Goal: Task Accomplishment & Management: Manage account settings

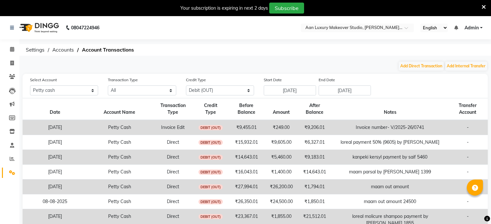
select select "5954"
select select "DEBIT"
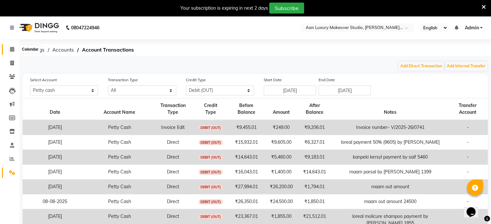
click at [14, 52] on span at bounding box center [11, 49] width 11 height 7
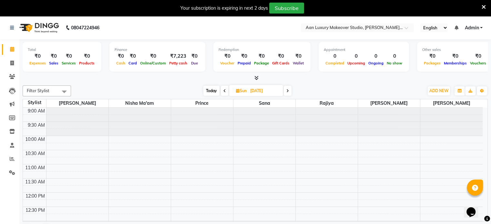
click at [256, 78] on icon at bounding box center [256, 77] width 4 height 5
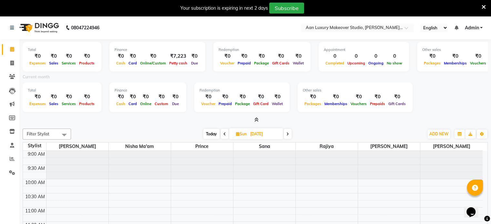
click at [256, 123] on span at bounding box center [255, 120] width 7 height 7
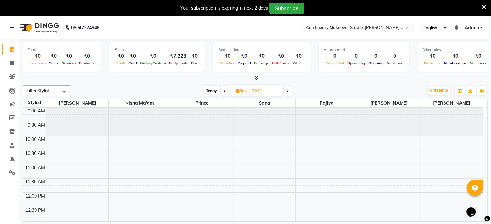
click at [256, 77] on icon at bounding box center [256, 77] width 4 height 5
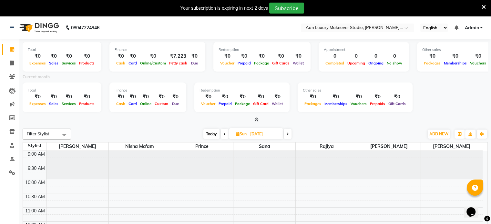
click at [287, 130] on span at bounding box center [288, 134] width 8 height 10
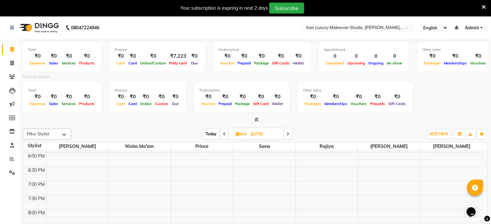
click at [287, 130] on span at bounding box center [288, 134] width 8 height 10
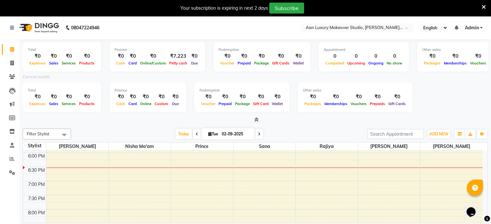
click at [196, 135] on icon at bounding box center [197, 134] width 3 height 4
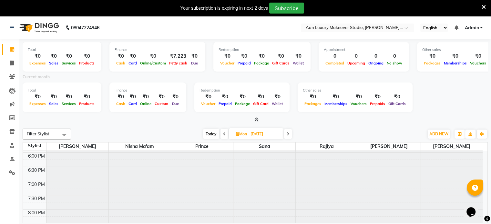
click at [196, 135] on div "[DATE] [DATE]" at bounding box center [247, 134] width 346 height 10
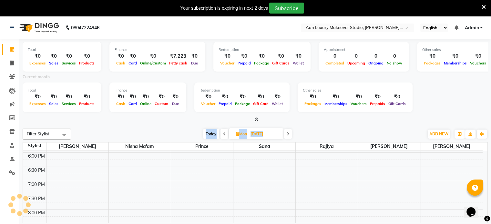
click at [196, 135] on div "[DATE] [DATE]" at bounding box center [247, 134] width 346 height 10
click at [195, 122] on div at bounding box center [255, 120] width 465 height 7
click at [222, 134] on span at bounding box center [224, 134] width 8 height 10
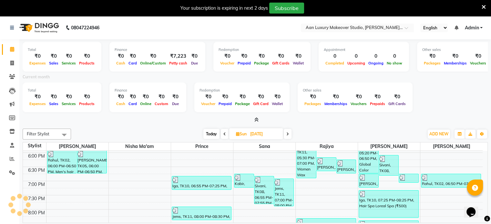
click at [285, 131] on span at bounding box center [288, 134] width 8 height 10
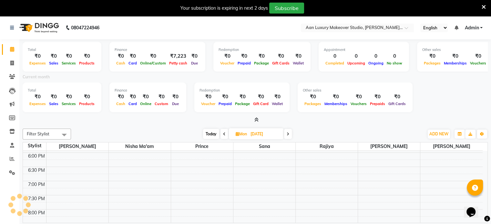
click at [285, 131] on span at bounding box center [288, 134] width 8 height 10
type input "02-09-2025"
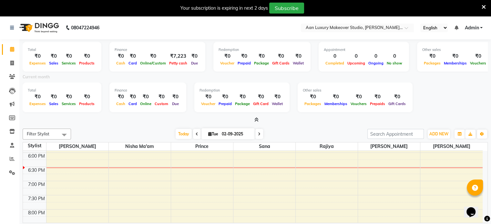
click at [257, 120] on icon at bounding box center [256, 119] width 4 height 5
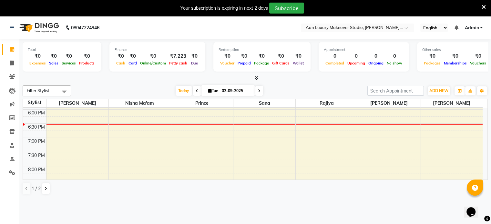
click at [256, 78] on icon at bounding box center [256, 77] width 4 height 5
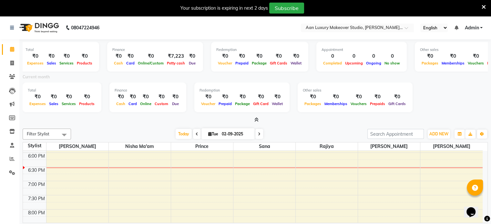
scroll to position [0, 0]
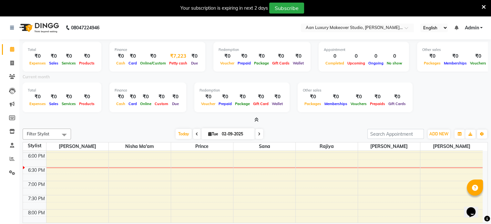
click at [174, 64] on span "Petty cash" at bounding box center [177, 63] width 21 height 5
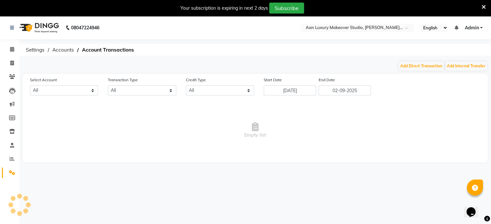
select select "5954"
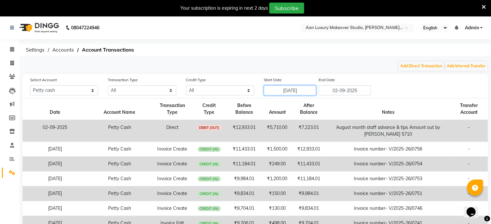
click at [304, 94] on input "[DATE]" at bounding box center [290, 90] width 52 height 10
select select "8"
select select "2025"
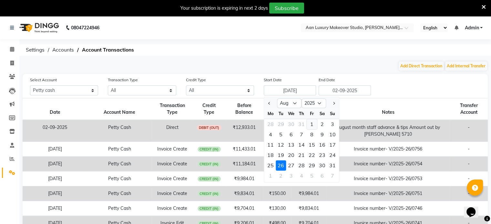
click at [312, 123] on div "1" at bounding box center [311, 124] width 10 height 10
type input "[DATE]"
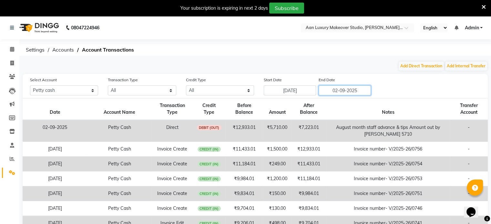
click at [360, 90] on input "02-09-2025" at bounding box center [344, 90] width 52 height 10
select select "9"
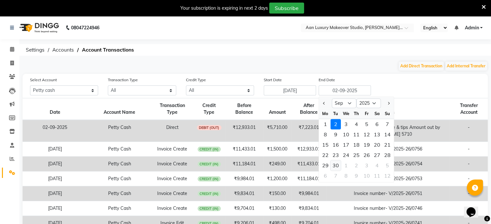
click at [336, 164] on div "30" at bounding box center [335, 165] width 10 height 10
type input "[DATE]"
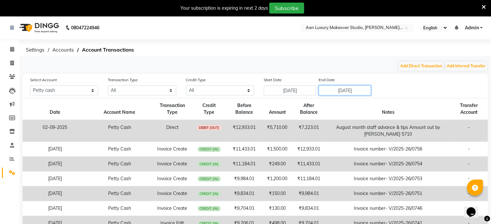
click at [361, 92] on input "[DATE]" at bounding box center [344, 90] width 52 height 10
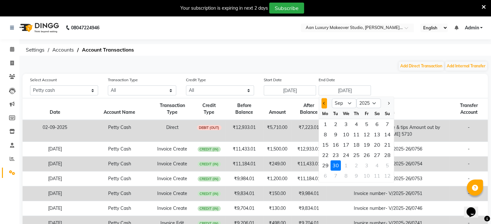
click at [324, 105] on button "Previous month" at bounding box center [323, 103] width 5 height 10
select select "8"
click at [385, 165] on div "31" at bounding box center [387, 165] width 10 height 10
type input "[DATE]"
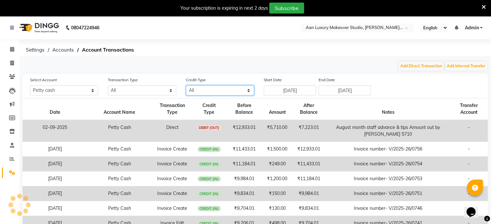
click at [228, 92] on select "All Credit (IN) Debit (OUT)" at bounding box center [220, 90] width 68 height 10
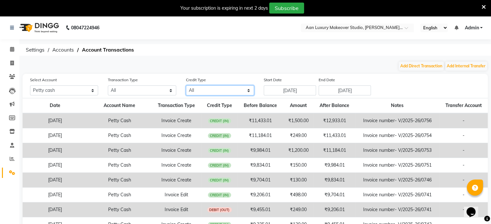
select select "DEBIT"
click at [186, 86] on select "All Credit (IN) Debit (OUT)" at bounding box center [220, 90] width 68 height 10
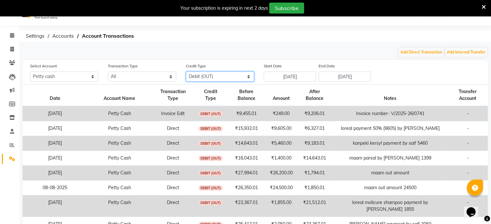
scroll to position [50, 0]
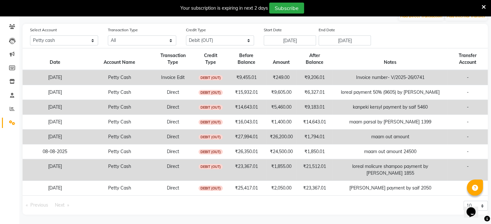
click at [56, 204] on span "Next page" at bounding box center [60, 205] width 10 height 6
click at [61, 206] on span "Next page" at bounding box center [60, 205] width 10 height 6
click at [44, 204] on span "Previous page" at bounding box center [39, 205] width 18 height 6
click at [225, 201] on ul "Previous page 1 / 1 Next page" at bounding box center [137, 205] width 228 height 9
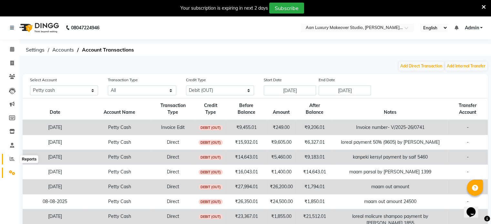
click at [12, 158] on icon at bounding box center [12, 158] width 5 height 5
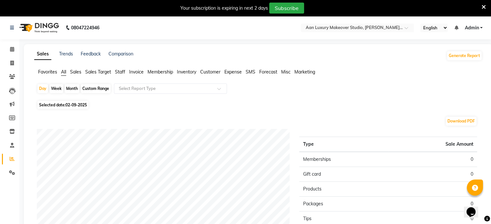
click at [75, 106] on span "02-09-2025" at bounding box center [75, 105] width 21 height 5
select select "9"
select select "2025"
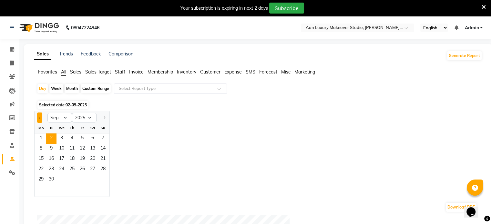
click at [41, 119] on button "Previous month" at bounding box center [39, 118] width 5 height 10
select select "8"
click at [83, 138] on span "1" at bounding box center [82, 139] width 10 height 10
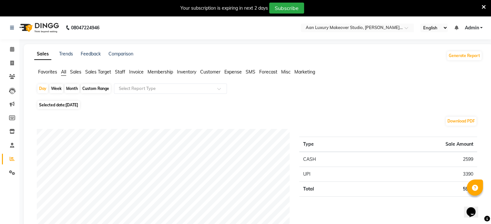
click at [71, 89] on div "Month" at bounding box center [72, 88] width 15 height 9
select select "8"
select select "2025"
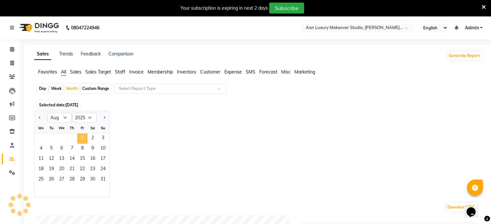
click at [78, 142] on span "1" at bounding box center [82, 139] width 10 height 10
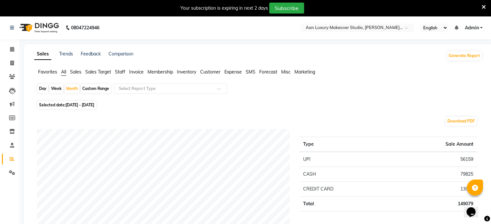
click at [420, 76] on div "Favorites All Sales Sales Target Staff Invoice Membership Inventory Customer Ex…" at bounding box center [257, 75] width 457 height 12
click at [14, 64] on span at bounding box center [11, 63] width 11 height 7
select select "service"
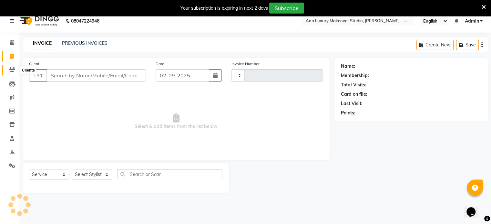
scroll to position [16, 0]
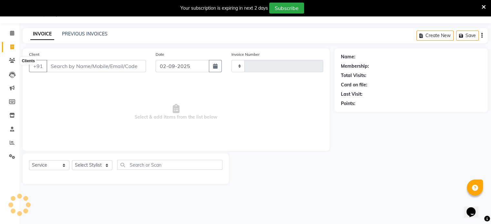
type input "0761"
select select "6892"
click at [13, 35] on icon at bounding box center [12, 33] width 4 height 5
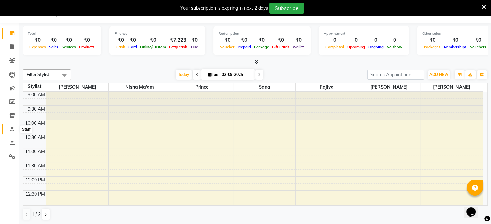
click at [12, 133] on span at bounding box center [11, 129] width 11 height 7
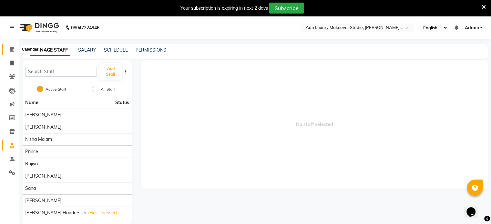
click at [10, 51] on icon at bounding box center [12, 49] width 4 height 5
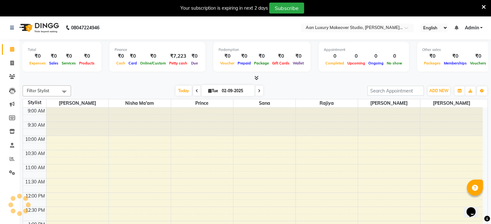
scroll to position [239, 0]
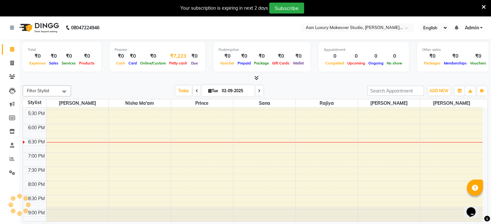
click at [177, 63] on span "Petty cash" at bounding box center [177, 63] width 21 height 5
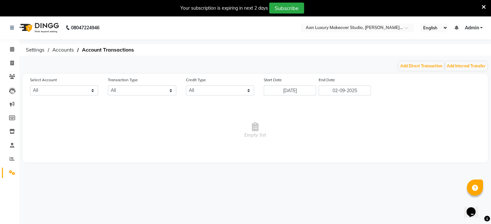
select select "5954"
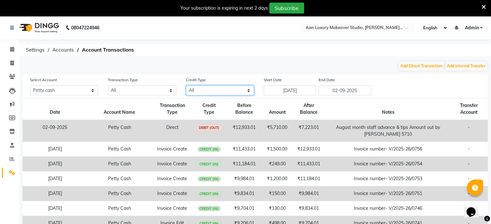
click at [230, 89] on select "All Credit (IN) Debit (OUT)" at bounding box center [220, 90] width 68 height 10
select select "DEBIT"
click at [186, 86] on select "All Credit (IN) Debit (OUT)" at bounding box center [220, 90] width 68 height 10
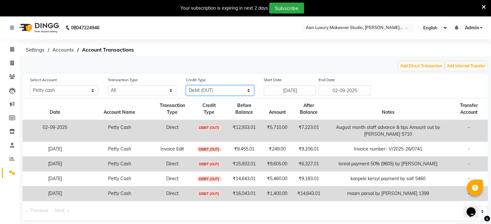
scroll to position [16, 0]
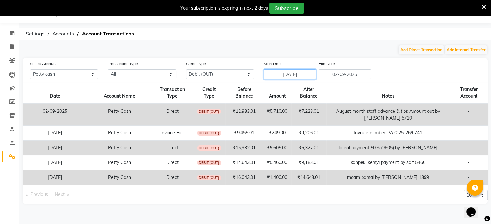
click at [303, 72] on input "[DATE]" at bounding box center [290, 74] width 52 height 10
select select "8"
select select "2025"
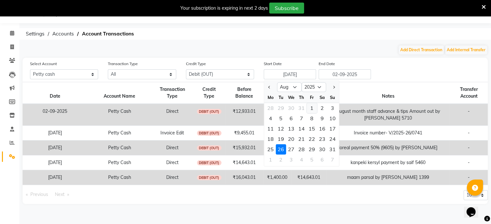
click at [308, 108] on div "1" at bounding box center [311, 108] width 10 height 10
type input "[DATE]"
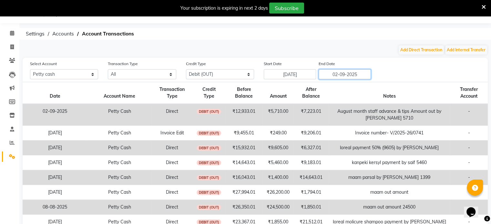
click at [334, 77] on input "02-09-2025" at bounding box center [344, 74] width 52 height 10
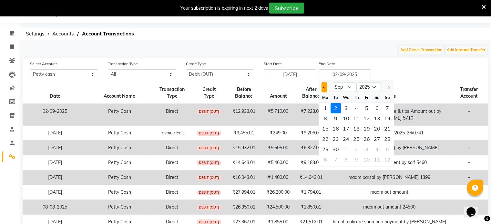
click at [326, 88] on button "Previous month" at bounding box center [323, 87] width 5 height 10
select select "8"
click at [348, 86] on select "Aug Sep Oct Nov Dec" at bounding box center [344, 88] width 25 height 10
click at [332, 83] on select "Aug Sep Oct Nov Dec" at bounding box center [344, 88] width 25 height 10
click at [386, 149] on div "31" at bounding box center [387, 149] width 10 height 10
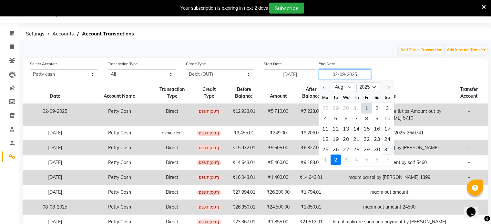
type input "[DATE]"
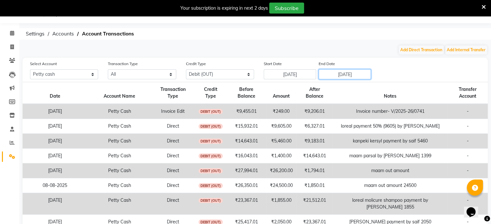
scroll to position [50, 0]
